Goal: Transaction & Acquisition: Obtain resource

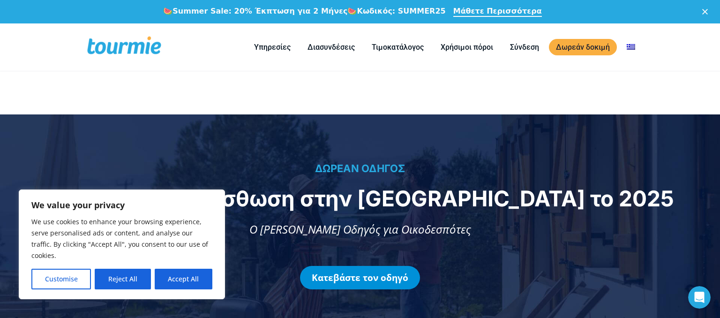
click at [358, 271] on link "Κατεβάστε τον οδηγό" at bounding box center [360, 277] width 120 height 23
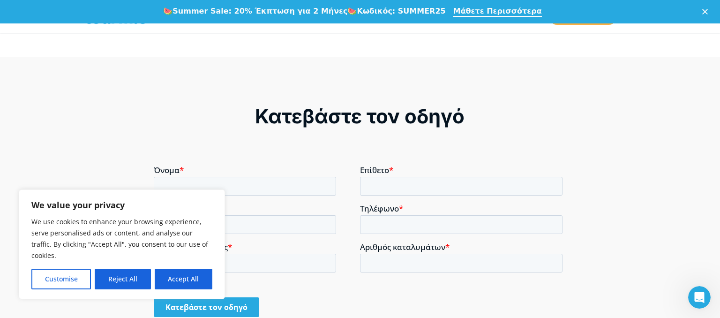
scroll to position [669, 0]
click at [205, 302] on input "Κατεβάστε τον οδηγό" at bounding box center [207, 307] width 106 height 20
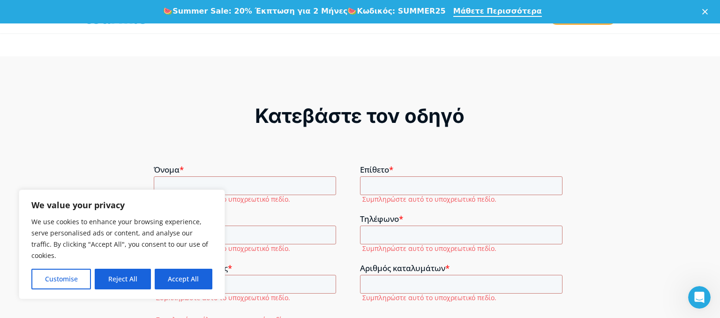
click at [218, 176] on div "Όνομα * Συμπληρώστε αυτό το υποχρεωτικό πεδίο." at bounding box center [257, 185] width 206 height 41
click at [209, 181] on input "Όνομα *" at bounding box center [245, 185] width 182 height 19
type input "ΑΓΓΕΛΟΣ"
click at [410, 183] on input "Επίθετο *" at bounding box center [461, 185] width 203 height 19
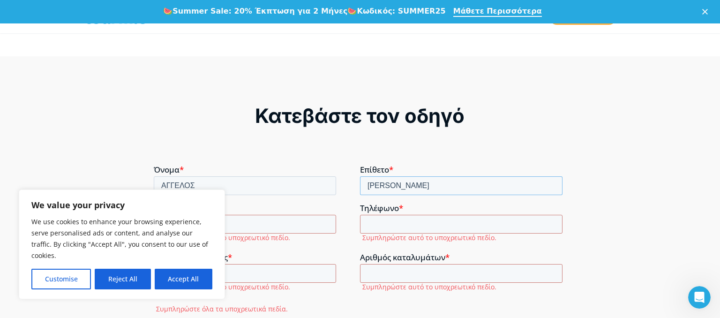
type input "[PERSON_NAME]"
click at [279, 221] on input "Διεύθυνση email *" at bounding box center [245, 224] width 182 height 19
type input "[EMAIL_ADDRESS][PERSON_NAME][DOMAIN_NAME]"
click at [398, 225] on input "Τηλέφωνο *" at bounding box center [461, 224] width 203 height 19
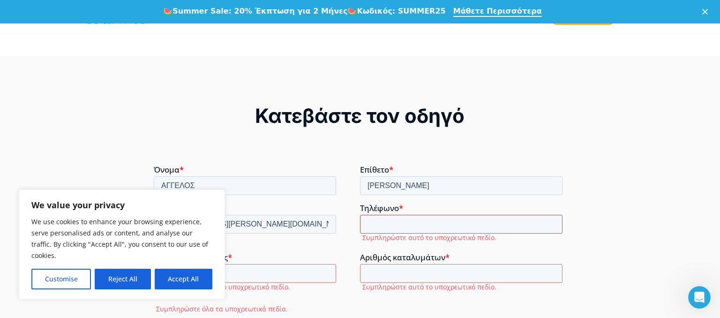
click at [396, 224] on input "Τηλέφωνο *" at bounding box center [461, 224] width 203 height 19
click at [393, 224] on input "Τηλέφωνο *" at bounding box center [461, 224] width 203 height 19
click at [390, 226] on input "Τηλέφωνο *" at bounding box center [461, 224] width 203 height 19
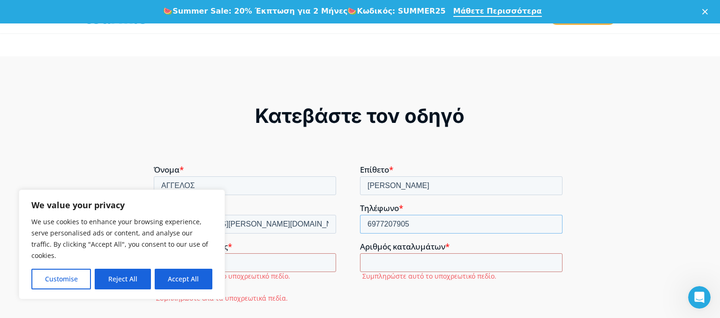
type input "6977207905"
click at [270, 262] on input "Όνομα επιχείρησης *" at bounding box center [245, 262] width 182 height 19
click at [270, 263] on input "Όνομα επιχείρησης *" at bounding box center [245, 262] width 182 height 19
type input "[PERSON_NAME]"
drag, startPoint x: 403, startPoint y: 264, endPoint x: 400, endPoint y: 258, distance: 6.7
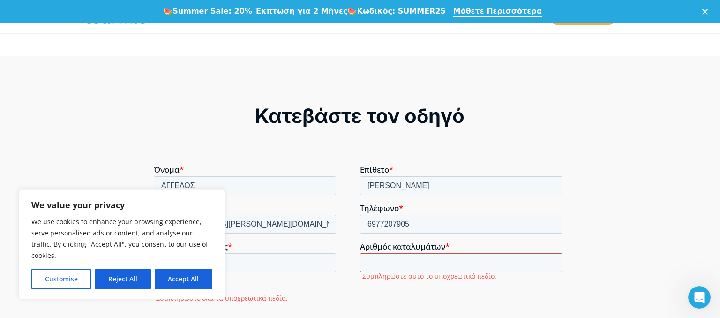
click at [402, 262] on input "Αριθμός καταλυμάτων *" at bounding box center [461, 262] width 203 height 19
click at [400, 258] on input "Αριθμός καταλυμάτων *" at bounding box center [461, 262] width 203 height 19
click at [376, 260] on input "Αριθμός καταλυμάτων *" at bounding box center [461, 262] width 203 height 19
click at [374, 260] on input "Αριθμός καταλυμάτων *" at bounding box center [461, 262] width 203 height 19
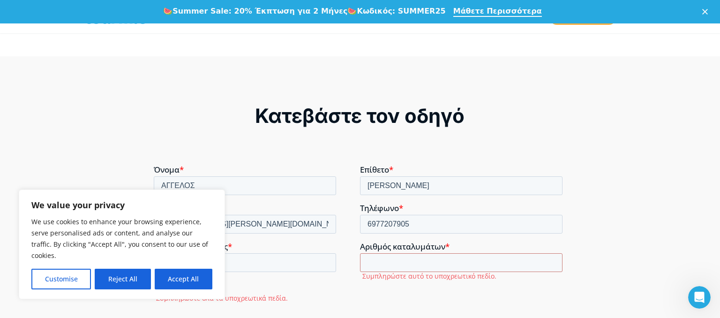
click at [392, 251] on span "Αριθμός καταλυμάτων" at bounding box center [402, 246] width 85 height 11
click at [392, 253] on input "Αριθμός καταλυμάτων *" at bounding box center [461, 262] width 203 height 19
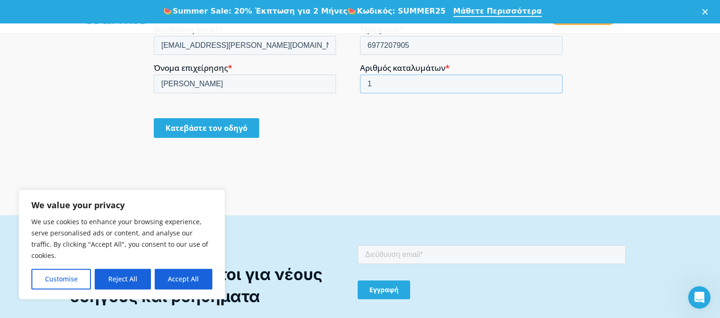
scroll to position [867, 0]
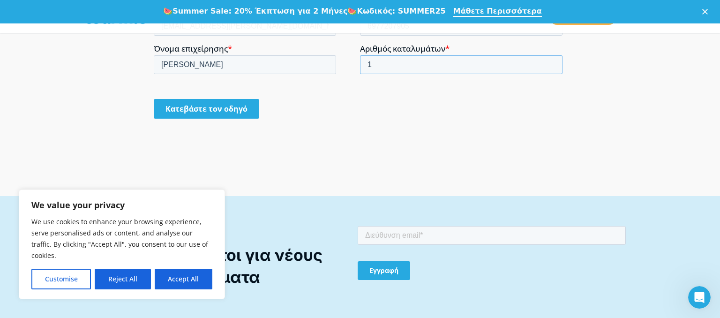
type input "1"
click at [224, 109] on input "Κατεβάστε τον οδηγό" at bounding box center [207, 109] width 106 height 20
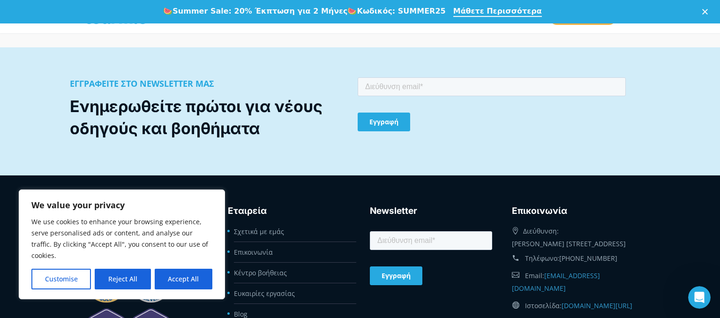
scroll to position [810, 0]
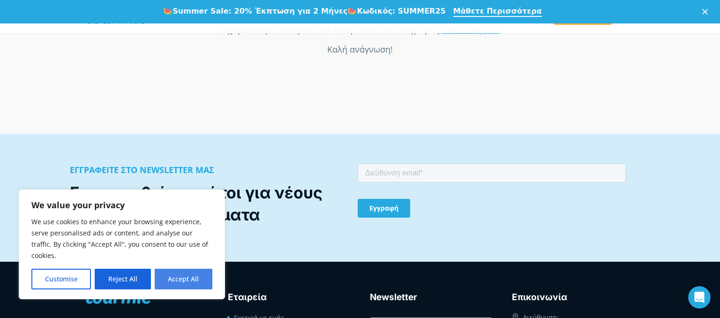
click at [185, 274] on button "Accept All" at bounding box center [184, 279] width 58 height 21
checkbox input "true"
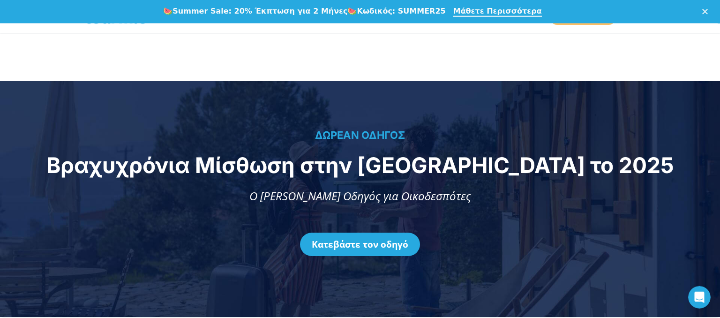
scroll to position [49, 0]
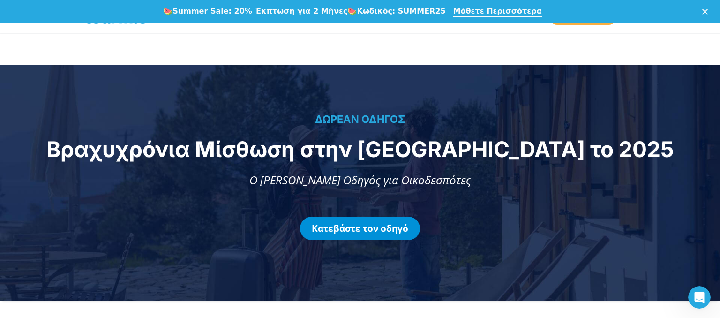
click at [370, 228] on link "Κατεβάστε τον οδηγό" at bounding box center [360, 228] width 120 height 23
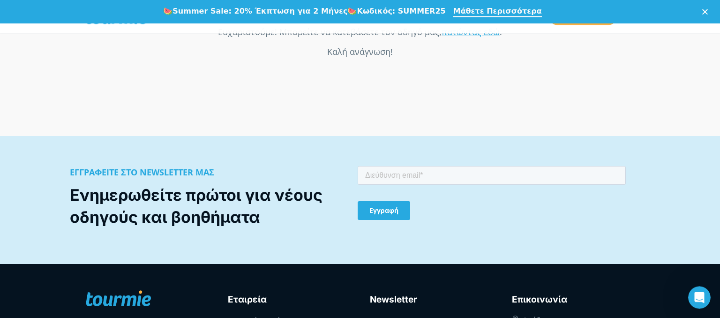
scroll to position [810, 0]
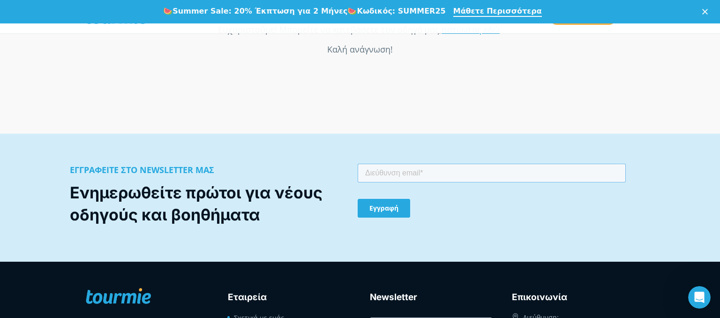
click at [394, 173] on input "email" at bounding box center [492, 172] width 268 height 19
type input "[EMAIL_ADDRESS][PERSON_NAME][DOMAIN_NAME]"
click at [383, 207] on input "Εγγραφή" at bounding box center [384, 207] width 53 height 19
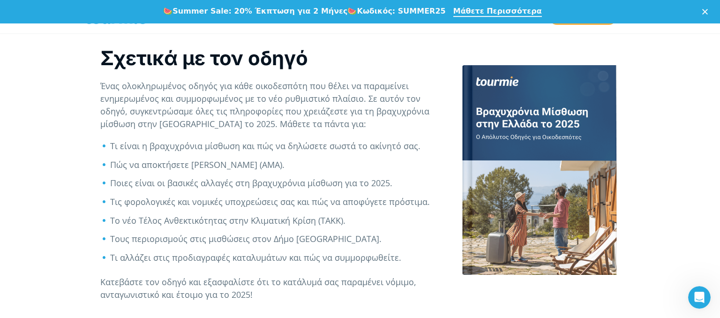
scroll to position [365, 0]
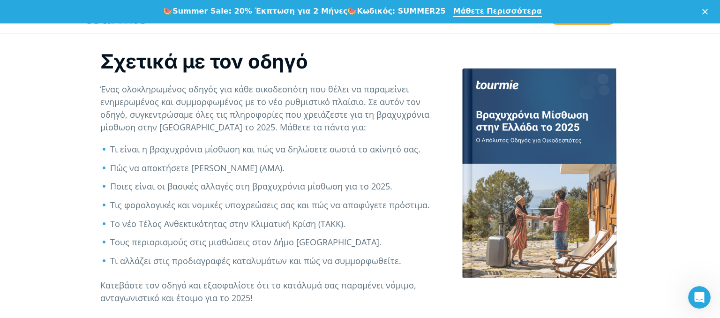
click at [509, 118] on div at bounding box center [540, 173] width 160 height 227
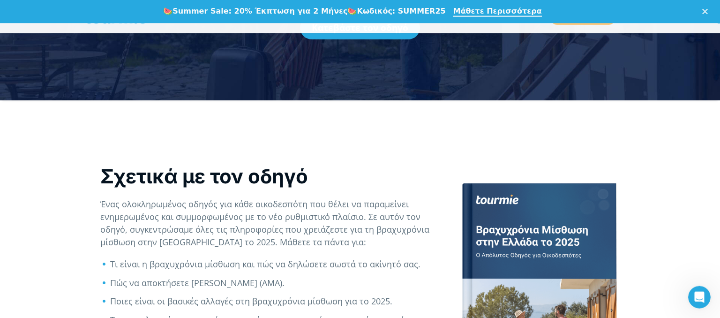
scroll to position [167, 0]
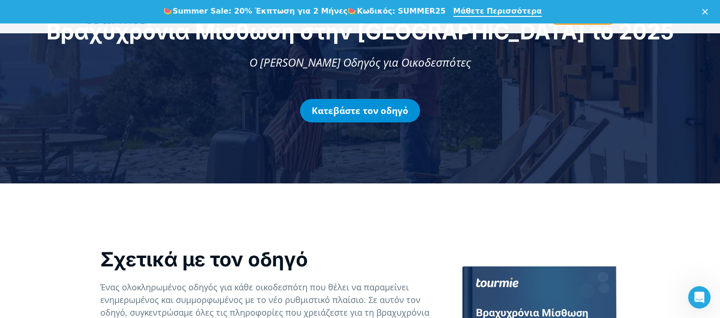
click at [385, 109] on link "Κατεβάστε τον οδηγό" at bounding box center [360, 110] width 120 height 23
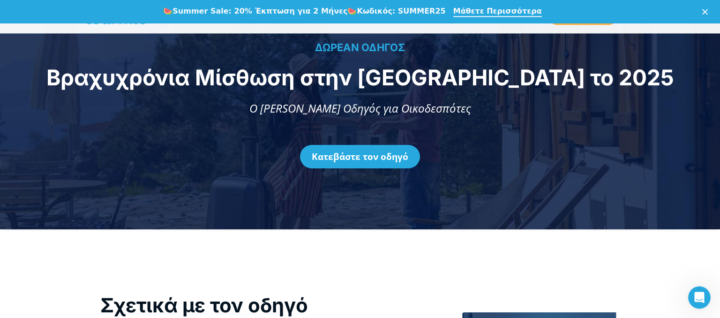
scroll to position [113, 0]
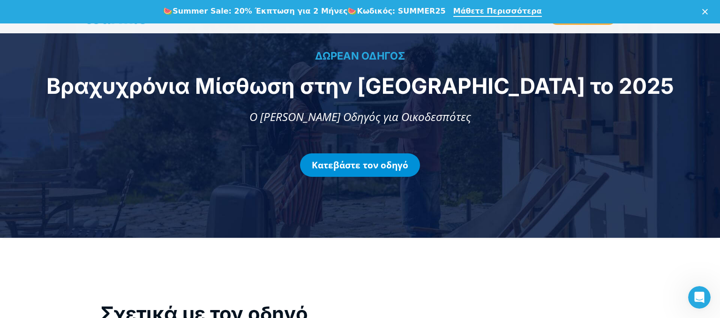
click at [367, 162] on link "Κατεβάστε τον οδηγό" at bounding box center [360, 164] width 120 height 23
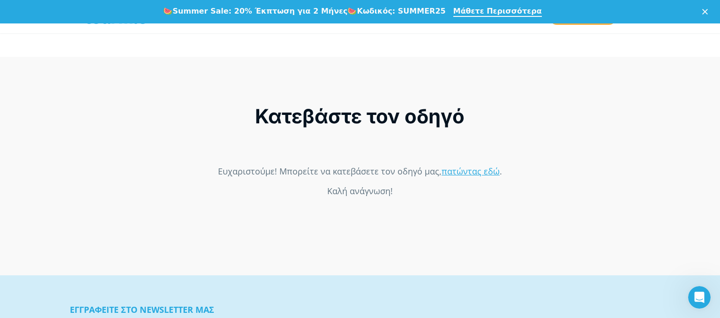
scroll to position [669, 0]
click at [383, 118] on div "Κατεβάστε τον οδηγό" at bounding box center [360, 115] width 413 height 25
click at [489, 176] on link "πατώντας εδώ" at bounding box center [471, 170] width 58 height 11
